Goal: Check status: Check status

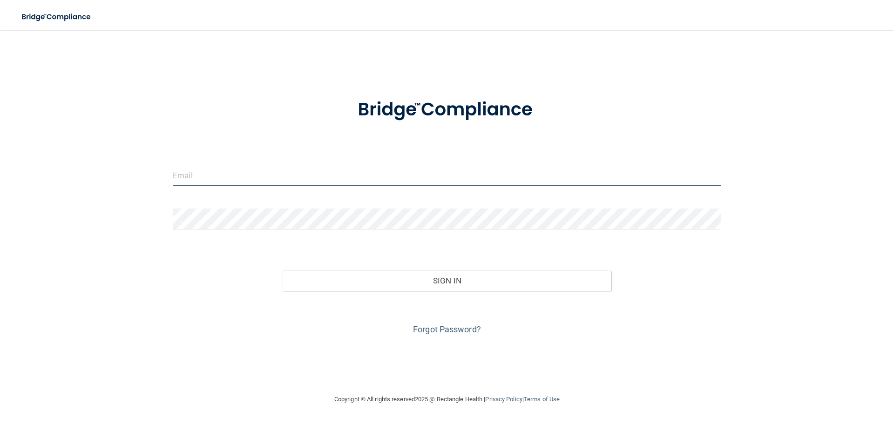
click at [407, 172] on input "email" at bounding box center [447, 175] width 548 height 21
type input "[EMAIL_ADDRESS][DOMAIN_NAME]"
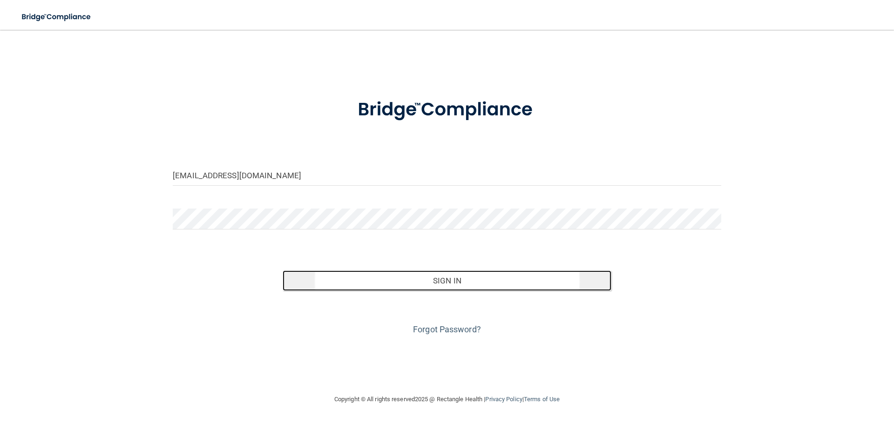
click at [378, 281] on button "Sign In" at bounding box center [447, 280] width 329 height 20
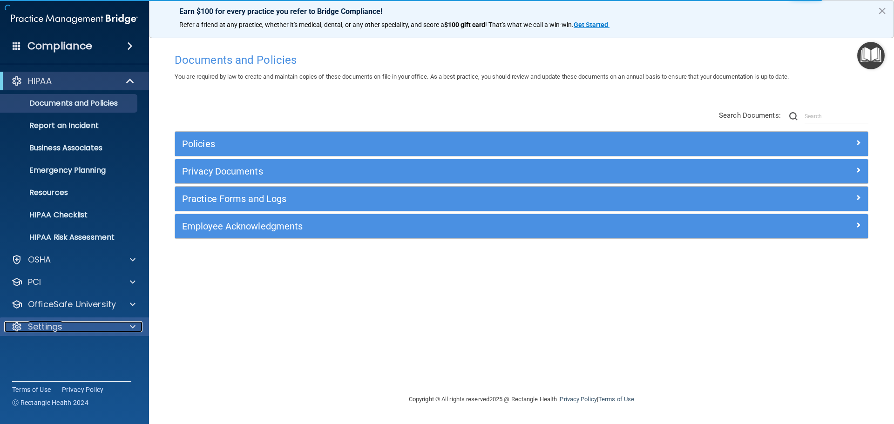
click at [135, 322] on div at bounding box center [131, 326] width 23 height 11
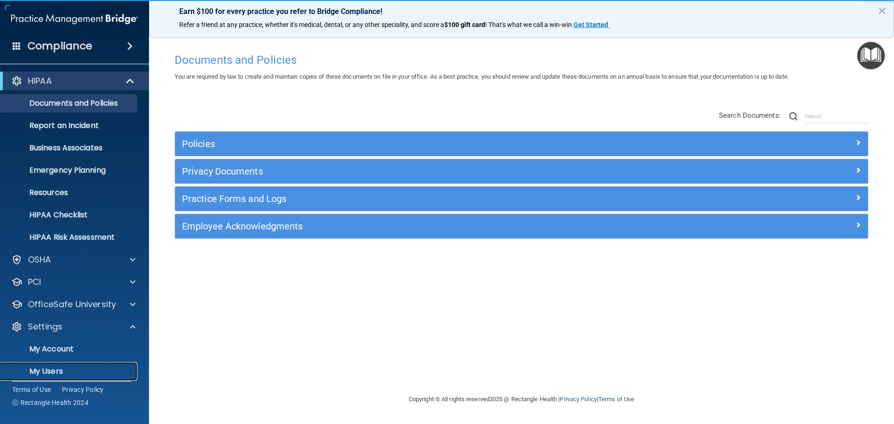
click at [123, 367] on p "My Users" at bounding box center [69, 371] width 127 height 9
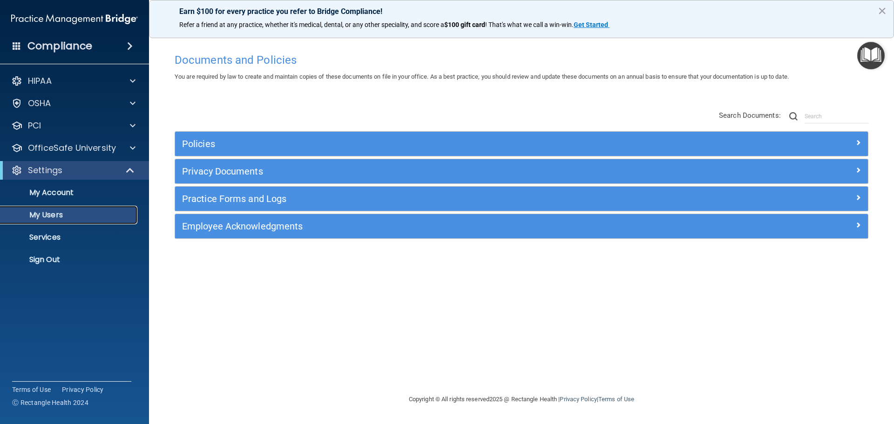
select select "20"
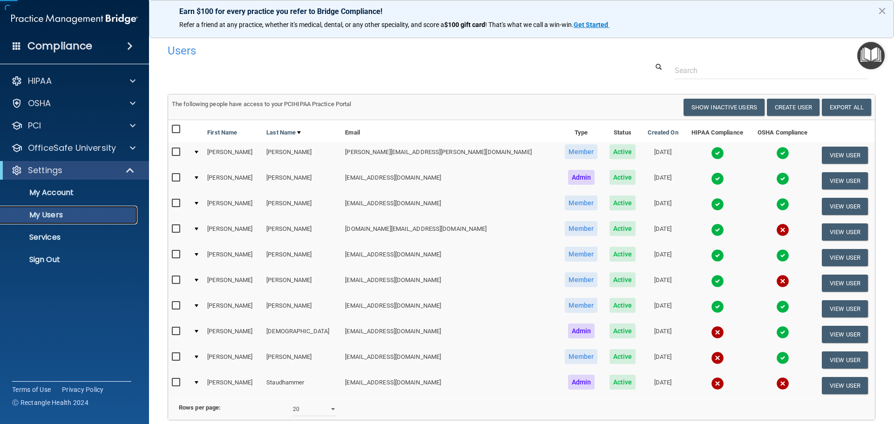
click at [118, 223] on link "My Users" at bounding box center [64, 215] width 147 height 19
click at [275, 154] on td "[PERSON_NAME]" at bounding box center [302, 155] width 79 height 26
click at [176, 152] on input "checkbox" at bounding box center [177, 152] width 11 height 7
checkbox input "true"
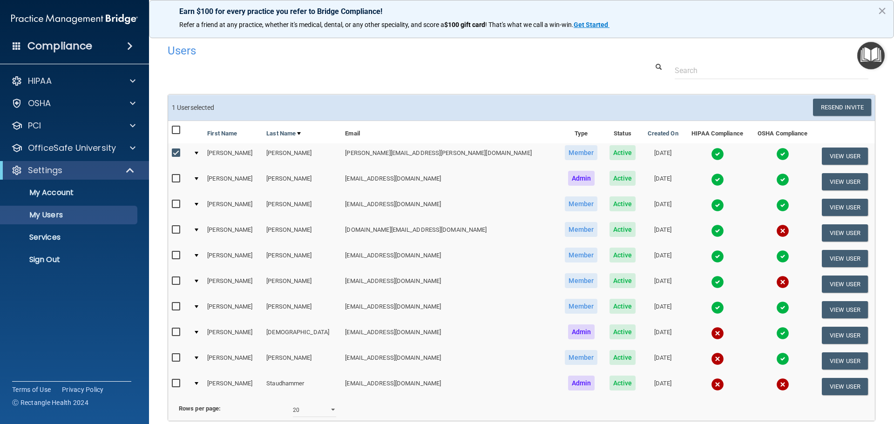
click at [565, 157] on span "Member" at bounding box center [581, 152] width 33 height 15
click at [822, 160] on button "View User" at bounding box center [845, 156] width 46 height 17
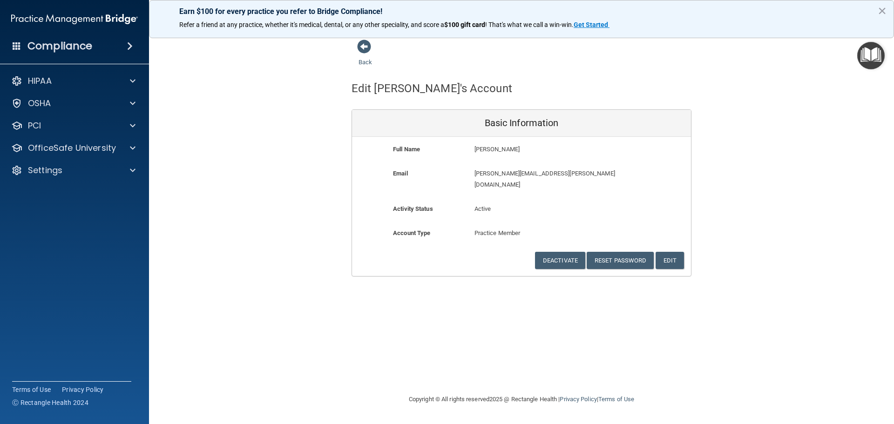
click at [730, 86] on div "Back Edit [PERSON_NAME]'s Account Basic Information Full Name [PERSON_NAME] [PE…" at bounding box center [522, 157] width 708 height 237
click at [365, 47] on span at bounding box center [364, 47] width 14 height 14
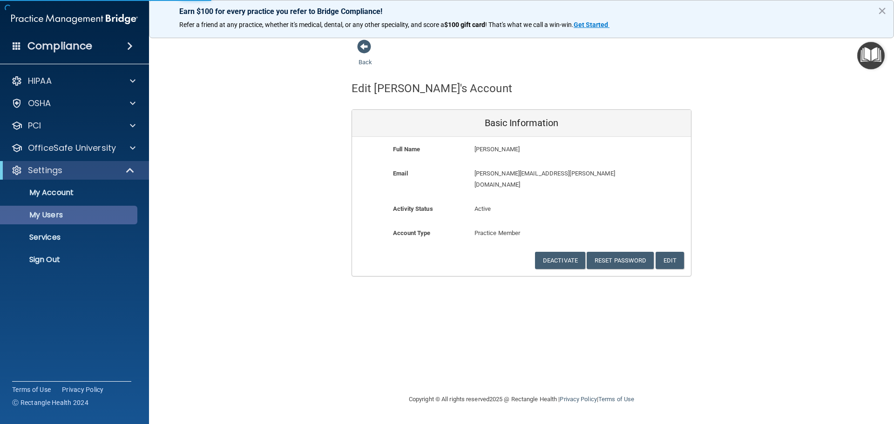
select select "20"
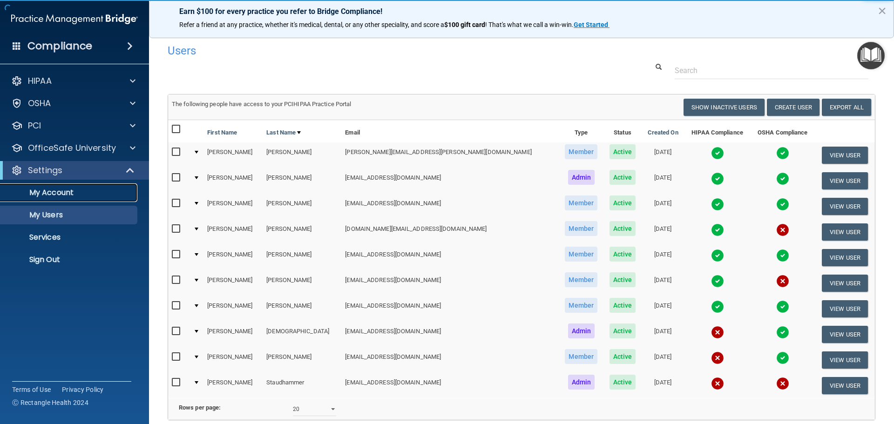
click at [102, 193] on p "My Account" at bounding box center [69, 192] width 127 height 9
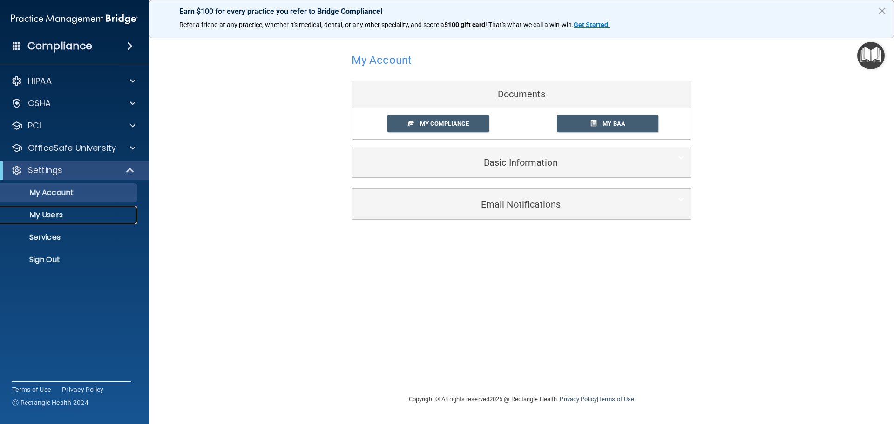
click at [101, 213] on p "My Users" at bounding box center [69, 214] width 127 height 9
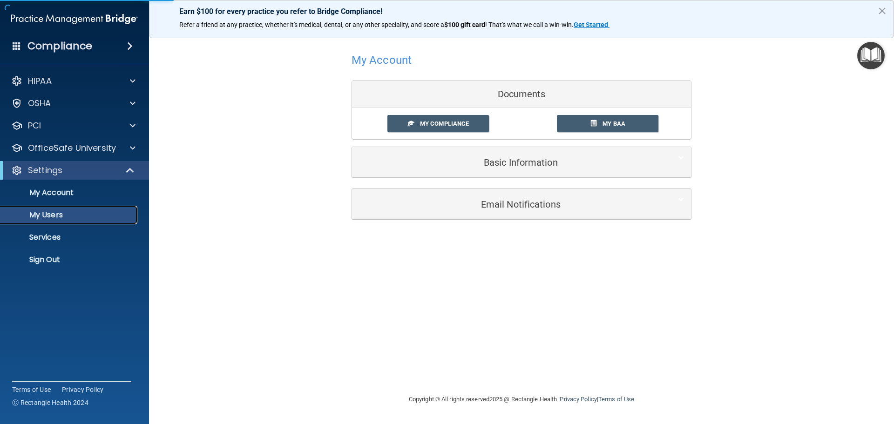
select select "20"
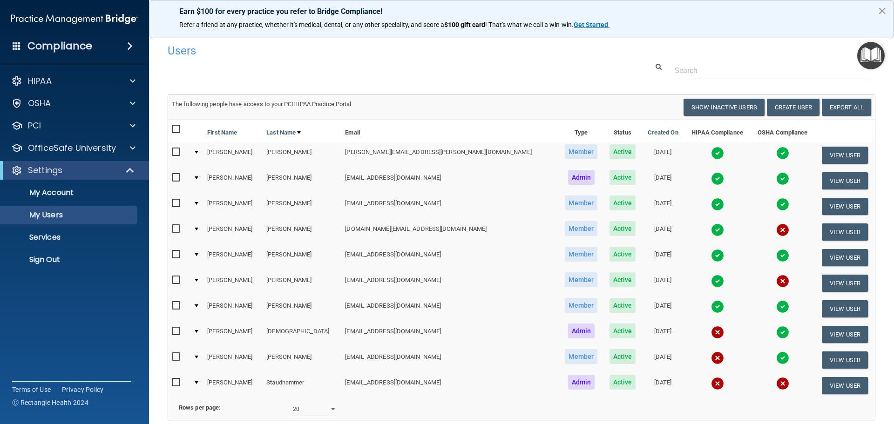
click at [711, 155] on img at bounding box center [717, 153] width 13 height 13
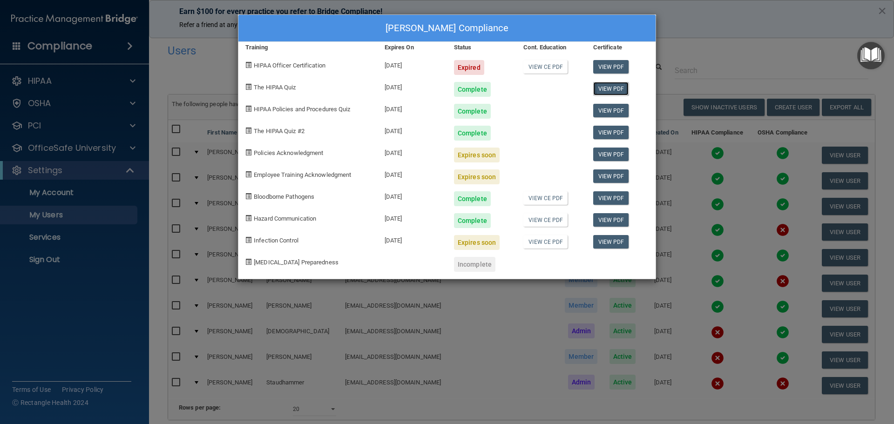
click at [609, 94] on link "View PDF" at bounding box center [611, 89] width 36 height 14
click at [614, 114] on link "View PDF" at bounding box center [611, 111] width 36 height 14
click at [483, 87] on div "Complete" at bounding box center [472, 89] width 37 height 15
click at [477, 97] on div "Complete" at bounding box center [481, 108] width 69 height 22
click at [478, 93] on div "Complete" at bounding box center [472, 89] width 37 height 15
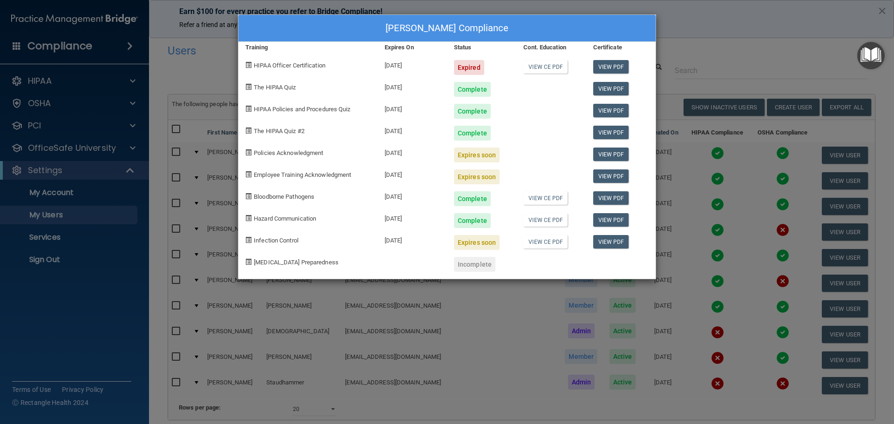
click at [478, 93] on div "Complete" at bounding box center [472, 89] width 37 height 15
click at [542, 224] on link "View CE PDF" at bounding box center [545, 220] width 44 height 14
click at [470, 160] on div "Expires soon" at bounding box center [477, 155] width 46 height 15
click at [600, 159] on link "View PDF" at bounding box center [611, 155] width 36 height 14
click at [477, 159] on div "Expires soon" at bounding box center [477, 155] width 46 height 15
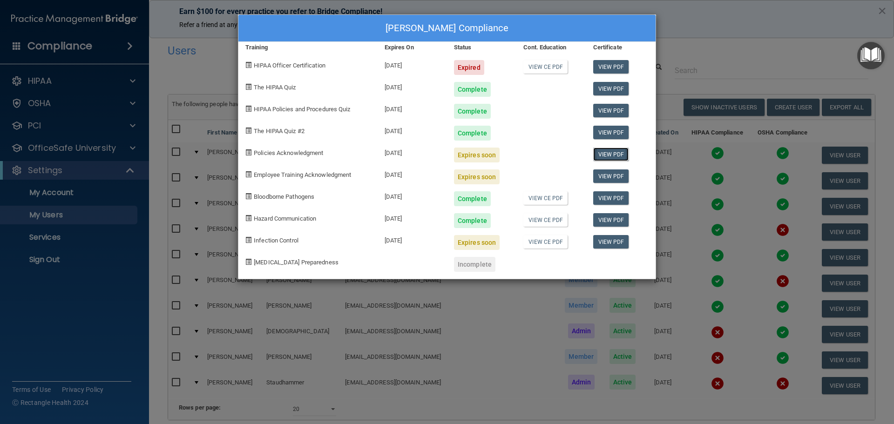
click at [599, 152] on link "View PDF" at bounding box center [611, 155] width 36 height 14
click at [761, 47] on div "[PERSON_NAME] Compliance Training Expires On Status Cont. Education Certificate…" at bounding box center [447, 212] width 894 height 424
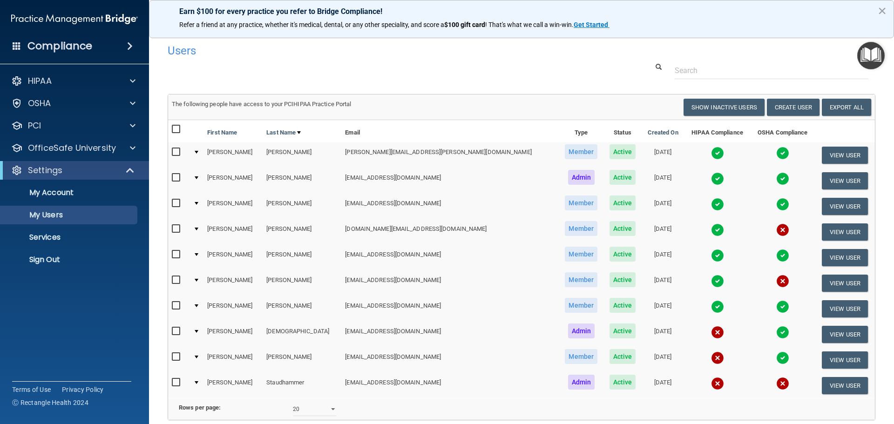
click at [776, 152] on img at bounding box center [782, 153] width 13 height 13
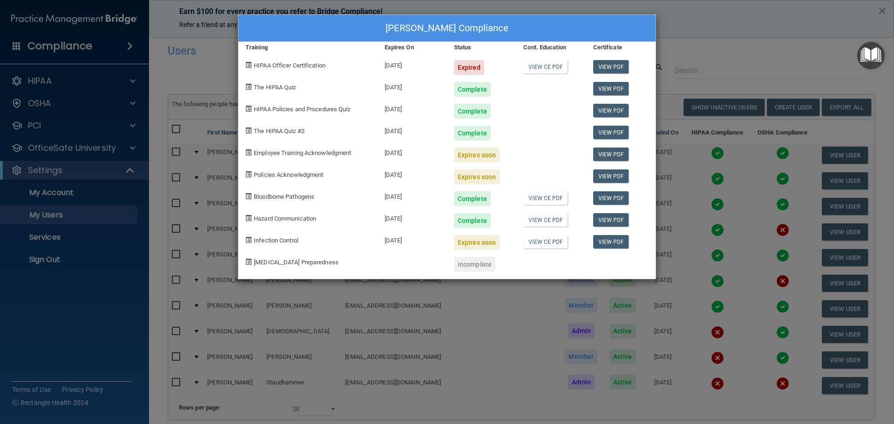
click at [695, 40] on div "[PERSON_NAME] Compliance Training Expires On Status Cont. Education Certificate…" at bounding box center [447, 212] width 894 height 424
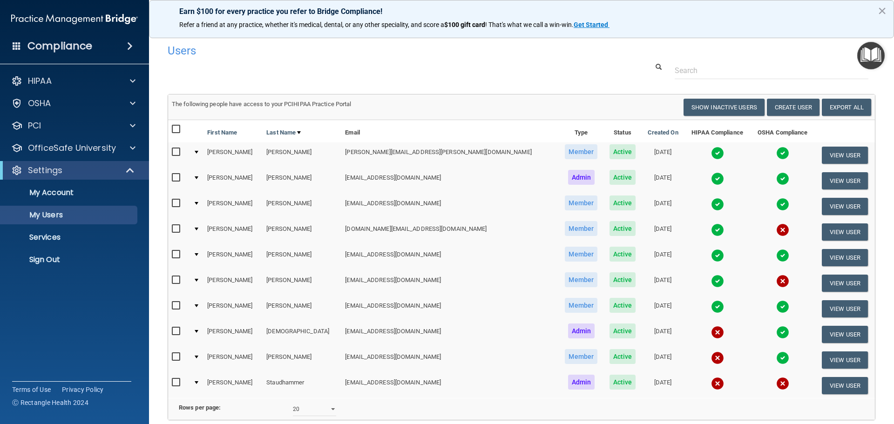
click at [711, 175] on img at bounding box center [717, 178] width 13 height 13
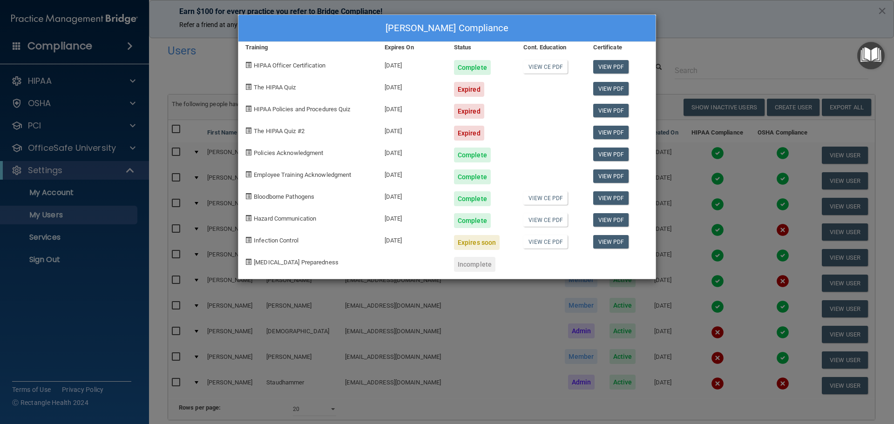
click at [695, 24] on div "[PERSON_NAME] Compliance Training Expires On Status Cont. Education Certificate…" at bounding box center [447, 212] width 894 height 424
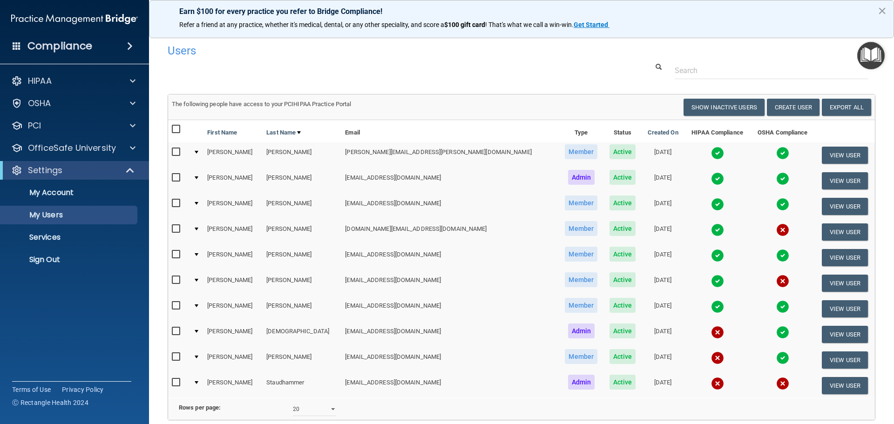
click at [711, 202] on img at bounding box center [717, 204] width 13 height 13
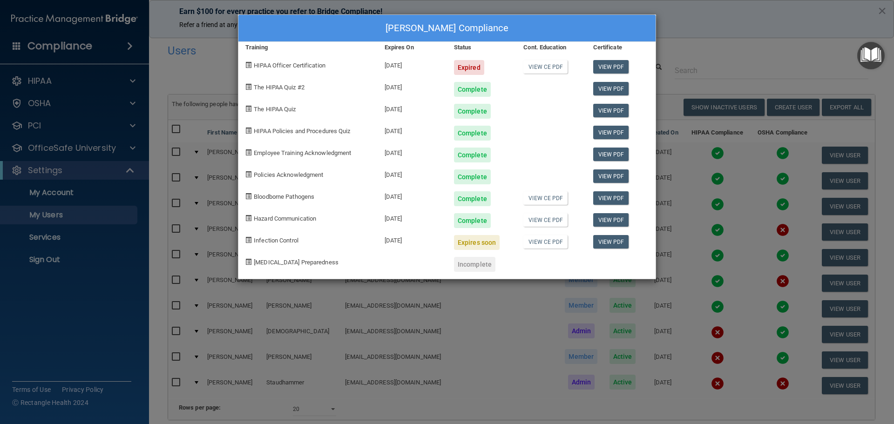
click at [719, 64] on div "[PERSON_NAME] Compliance Training Expires On Status Cont. Education Certificate…" at bounding box center [447, 212] width 894 height 424
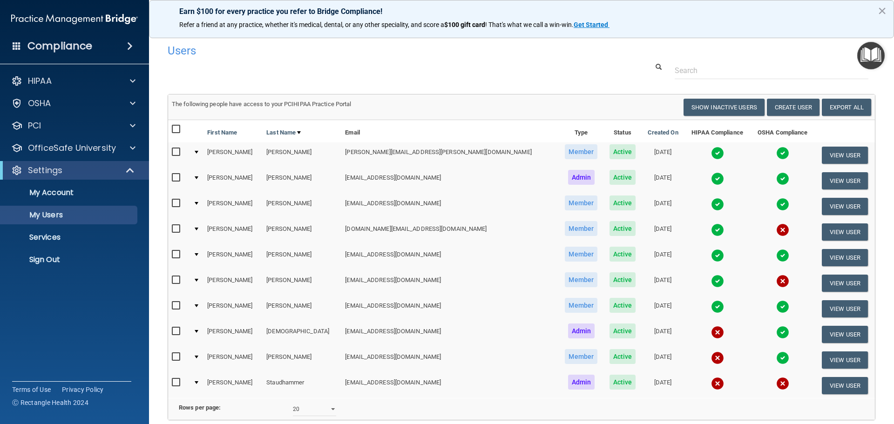
click at [177, 229] on input "checkbox" at bounding box center [177, 228] width 11 height 7
checkbox input "true"
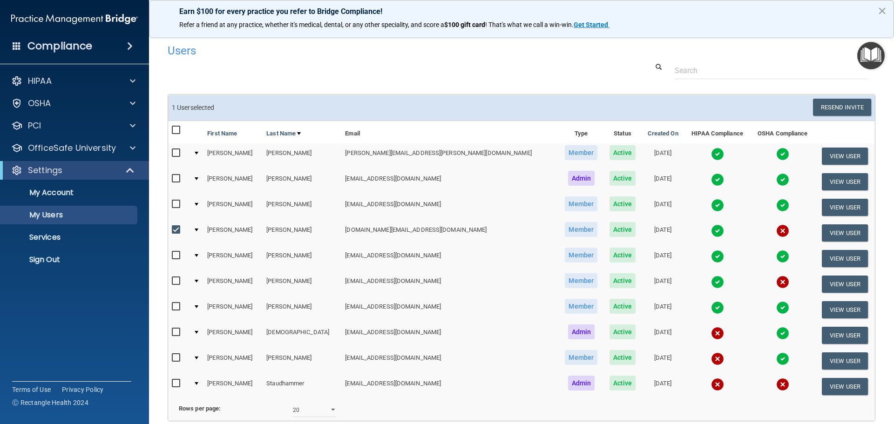
click at [711, 230] on img at bounding box center [717, 230] width 13 height 13
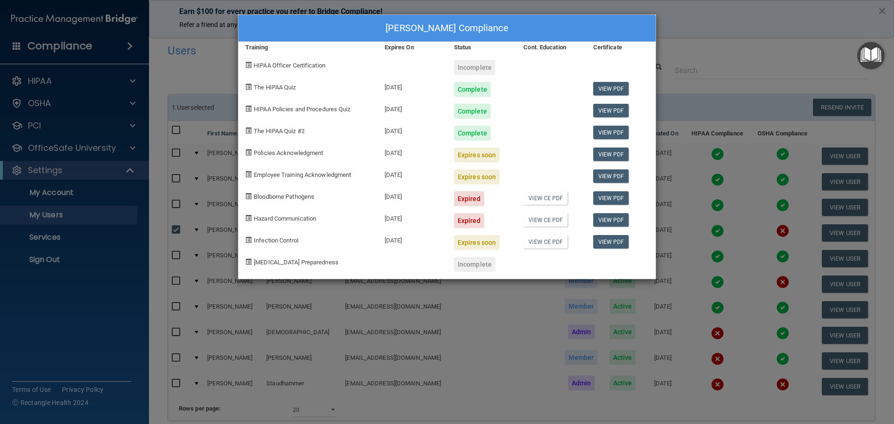
click at [636, 47] on div "Certificate" at bounding box center [620, 47] width 69 height 11
click at [637, 28] on div "[PERSON_NAME] Compliance" at bounding box center [446, 28] width 417 height 27
click at [765, 32] on div "[PERSON_NAME] Compliance Training Expires On Status Cont. Education Certificate…" at bounding box center [447, 212] width 894 height 424
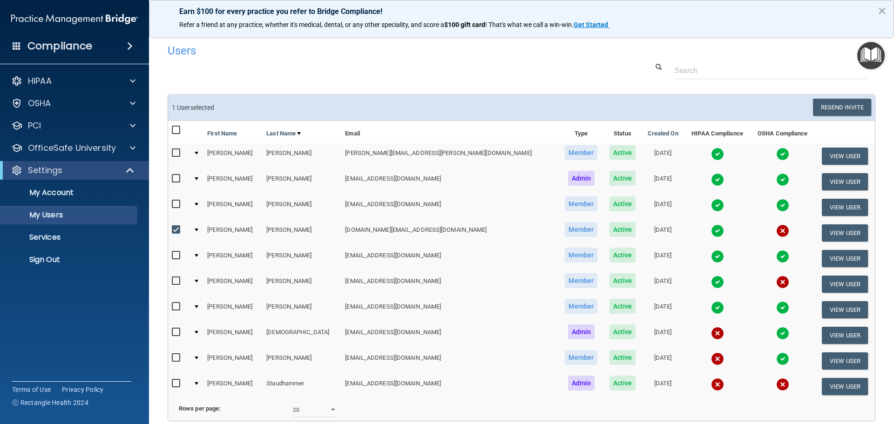
click at [180, 258] on input "checkbox" at bounding box center [177, 255] width 11 height 7
checkbox input "true"
click at [711, 253] on img at bounding box center [717, 256] width 13 height 13
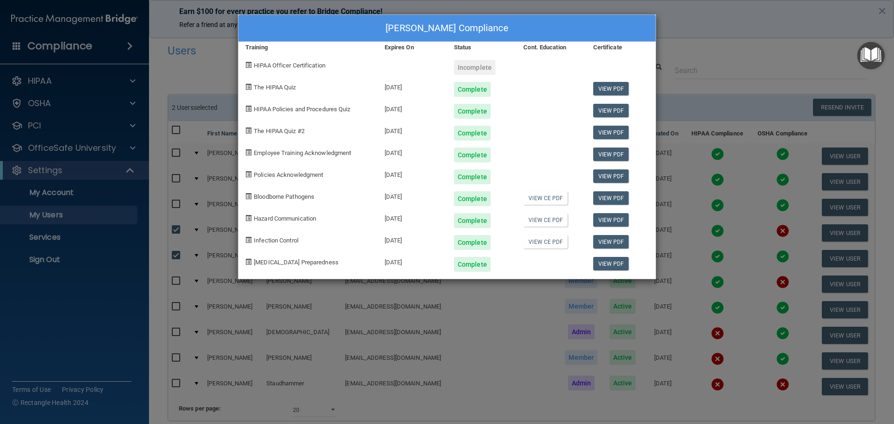
click at [710, 34] on div "[PERSON_NAME] Compliance Training Expires On Status Cont. Education Certificate…" at bounding box center [447, 212] width 894 height 424
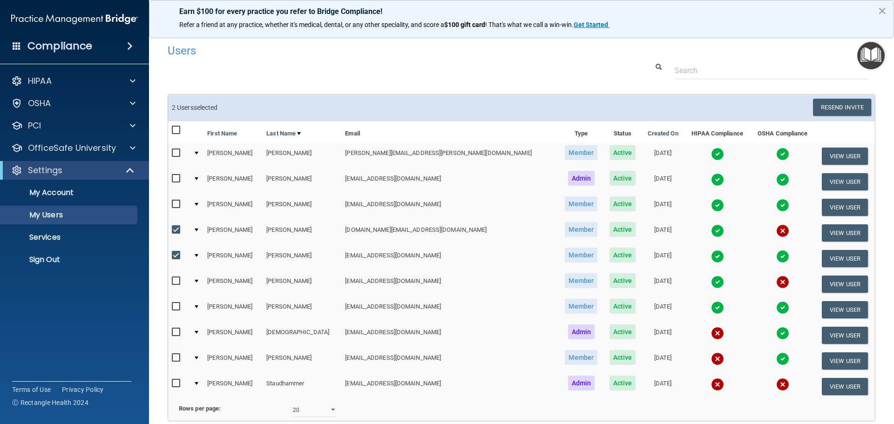
click at [176, 282] on input "checkbox" at bounding box center [177, 280] width 11 height 7
checkbox input "true"
click at [176, 232] on input "checkbox" at bounding box center [177, 229] width 11 height 7
checkbox input "false"
click at [179, 255] on input "checkbox" at bounding box center [177, 255] width 11 height 7
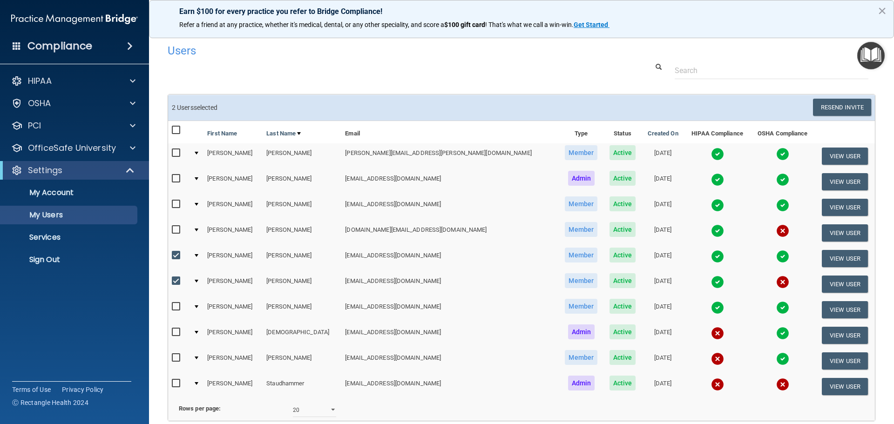
checkbox input "false"
click at [711, 280] on img at bounding box center [717, 282] width 13 height 13
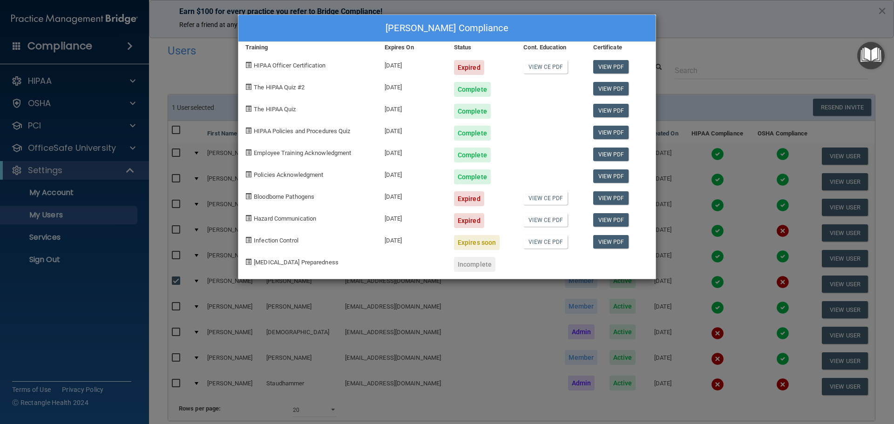
click at [725, 25] on div "[PERSON_NAME] Compliance Training Expires On Status Cont. Education Certificate…" at bounding box center [447, 212] width 894 height 424
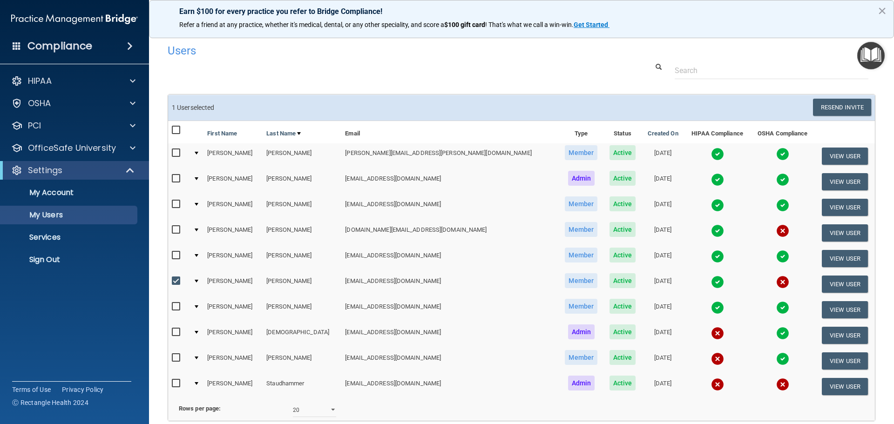
click at [711, 309] on img at bounding box center [717, 307] width 13 height 13
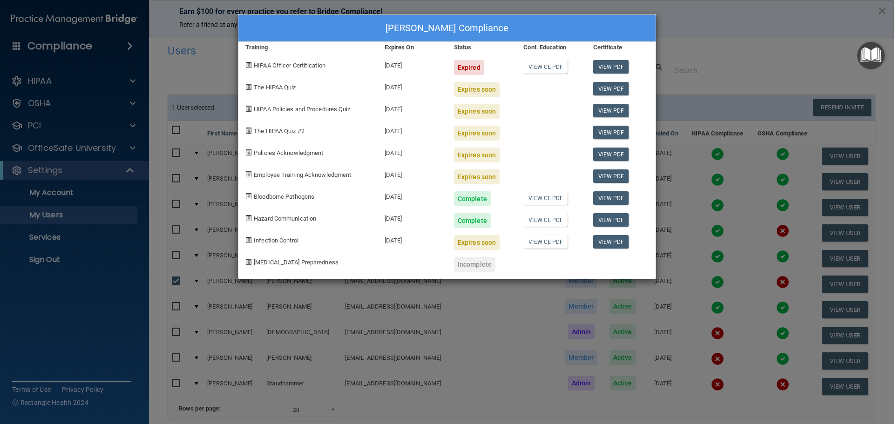
click at [730, 83] on div "[PERSON_NAME] Compliance Training Expires On Status Cont. Education Certificate…" at bounding box center [447, 212] width 894 height 424
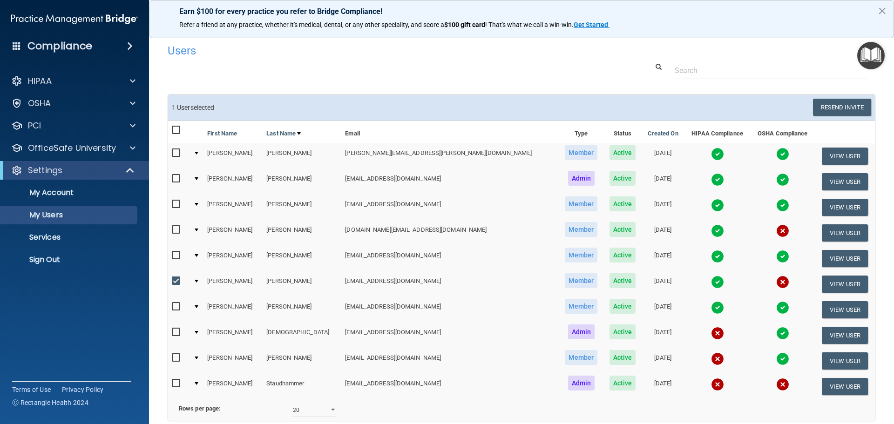
click at [711, 280] on img at bounding box center [717, 282] width 13 height 13
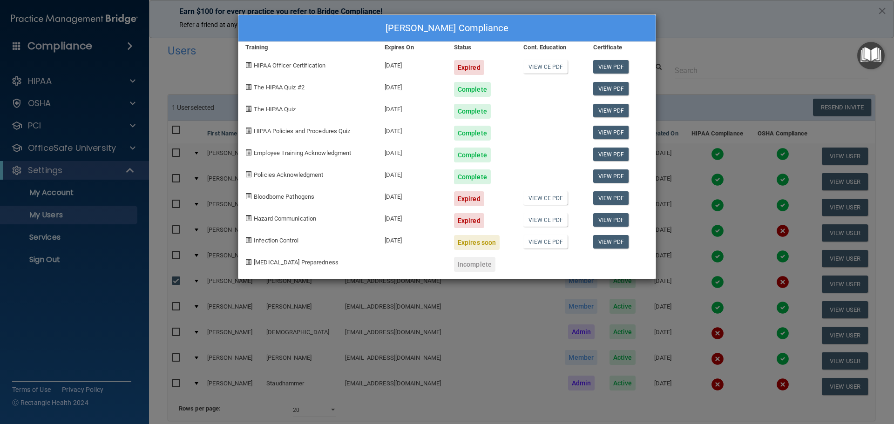
click at [747, 8] on div "[PERSON_NAME] Compliance Training Expires On Status Cont. Education Certificate…" at bounding box center [447, 212] width 894 height 424
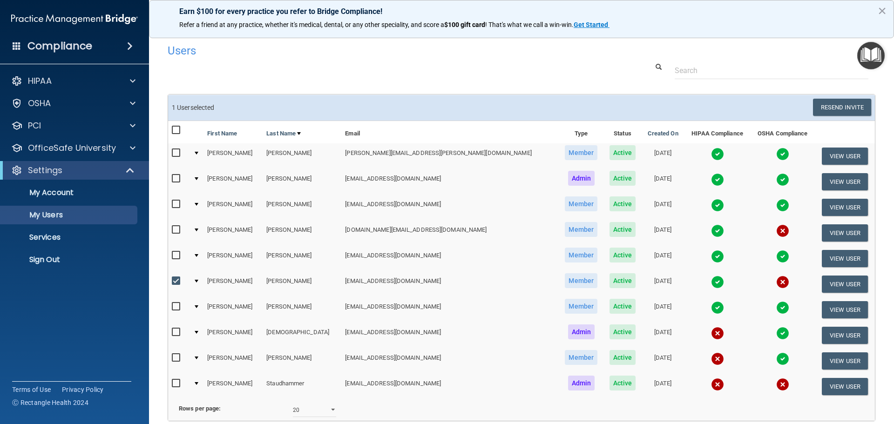
click at [711, 331] on img at bounding box center [717, 333] width 13 height 13
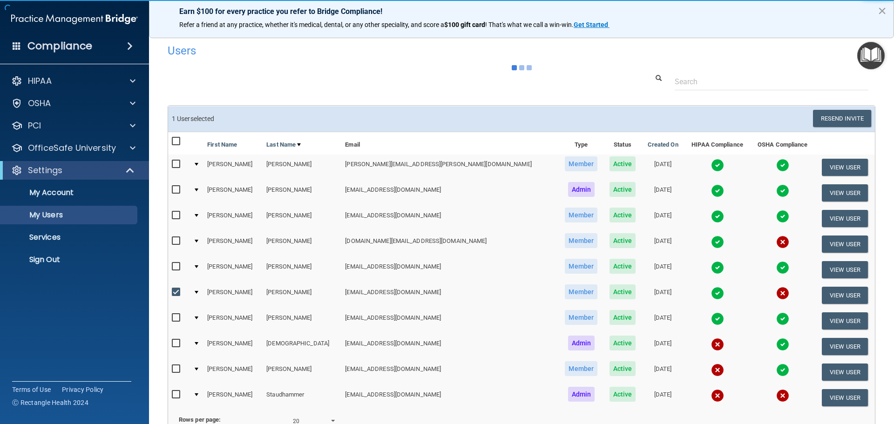
click at [666, 346] on body "Compliance HIPAA Documents and Policies Report an Incident Business Associates …" at bounding box center [447, 212] width 894 height 424
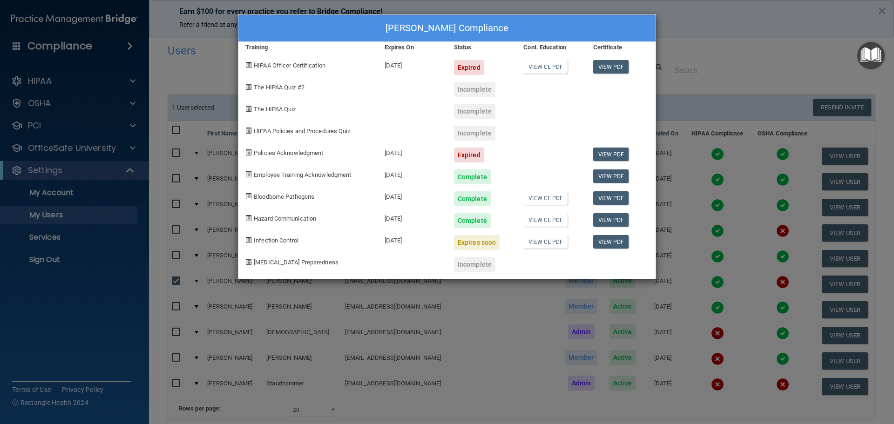
click at [700, 31] on div "[PERSON_NAME] Compliance Training Expires On Status Cont. Education Certificate…" at bounding box center [447, 212] width 894 height 424
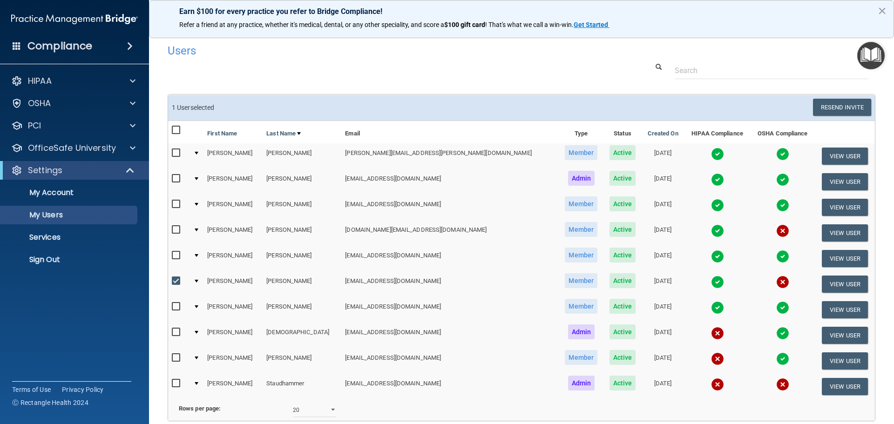
click at [711, 359] on img at bounding box center [717, 358] width 13 height 13
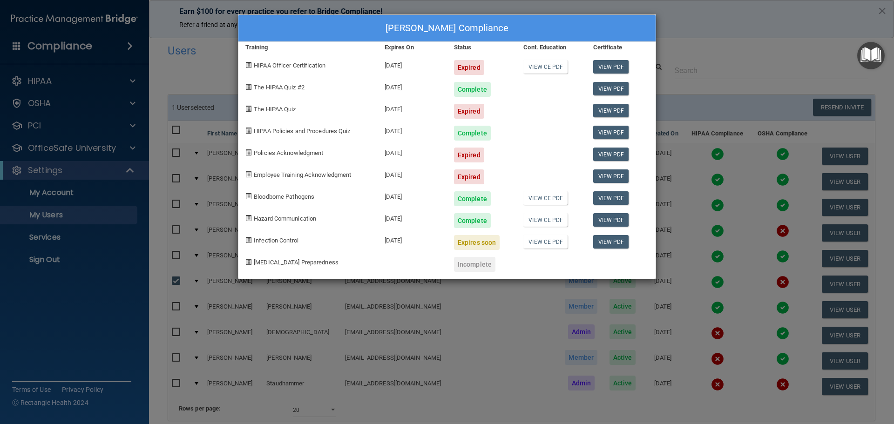
click at [776, 40] on div "[PERSON_NAME] Compliance Training Expires On Status Cont. Education Certificate…" at bounding box center [447, 212] width 894 height 424
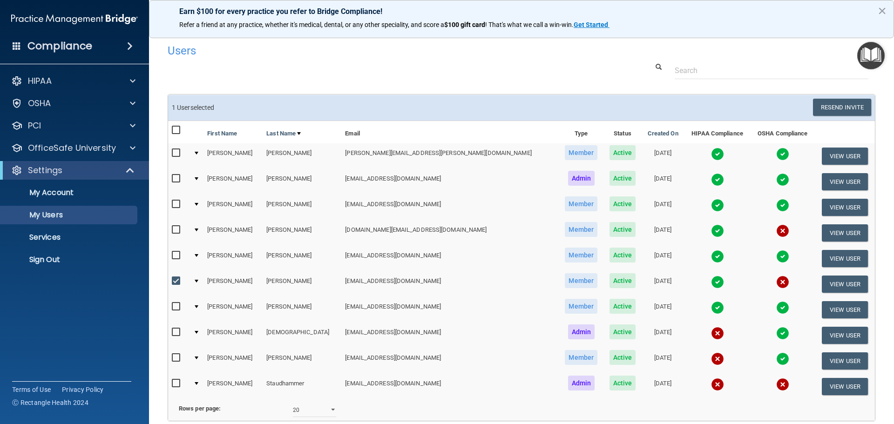
click at [175, 384] on input "checkbox" at bounding box center [177, 383] width 11 height 7
checkbox input "true"
click at [711, 383] on img at bounding box center [717, 384] width 13 height 13
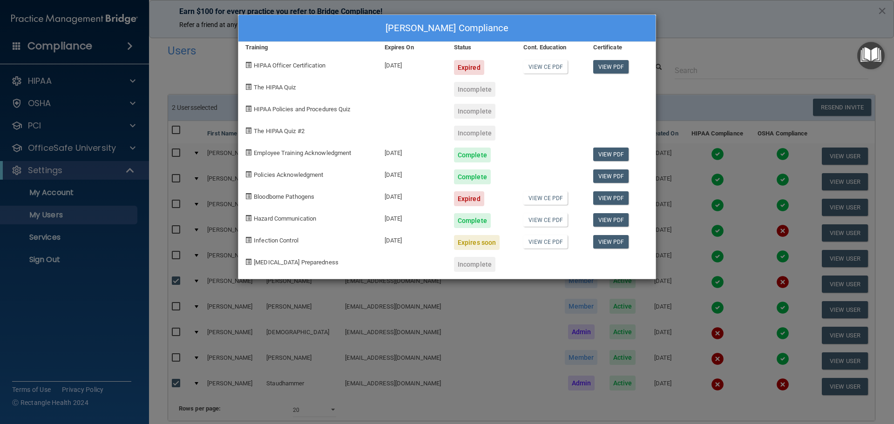
click at [769, 18] on div "[PERSON_NAME] Compliance Training Expires On Status Cont. Education Certificate…" at bounding box center [447, 212] width 894 height 424
